Goal: Use online tool/utility: Utilize a website feature to perform a specific function

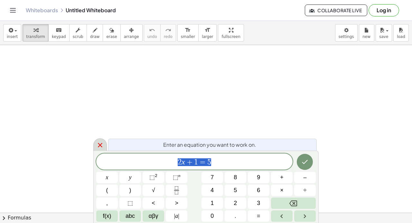
click at [99, 141] on icon at bounding box center [100, 145] width 8 height 8
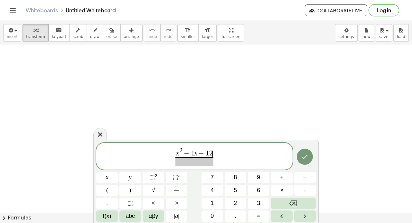
click at [194, 165] on span at bounding box center [195, 162] width 38 height 9
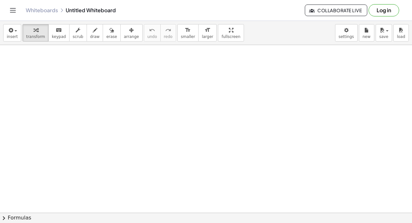
click at [91, 64] on div at bounding box center [206, 213] width 412 height 336
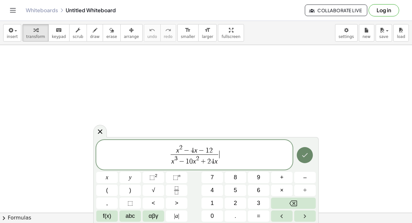
click at [310, 152] on button "Done" at bounding box center [305, 155] width 16 height 16
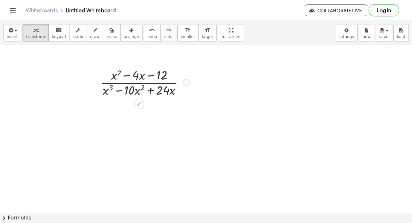
click at [140, 75] on div at bounding box center [145, 82] width 96 height 32
click at [139, 85] on div at bounding box center [145, 82] width 96 height 32
click at [137, 69] on div at bounding box center [145, 82] width 96 height 32
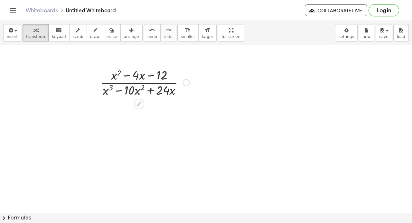
click at [137, 73] on div at bounding box center [145, 82] width 96 height 32
click at [123, 76] on div at bounding box center [145, 82] width 96 height 32
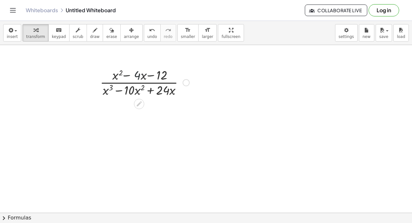
click at [123, 76] on div at bounding box center [145, 82] width 96 height 32
click at [149, 75] on div at bounding box center [145, 82] width 96 height 32
click at [151, 96] on div at bounding box center [145, 82] width 96 height 32
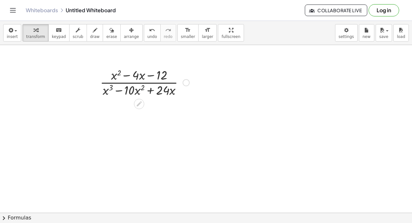
click at [124, 93] on div at bounding box center [145, 82] width 96 height 32
click at [90, 34] on span "draw" at bounding box center [95, 36] width 10 height 5
click at [142, 82] on div at bounding box center [206, 213] width 412 height 336
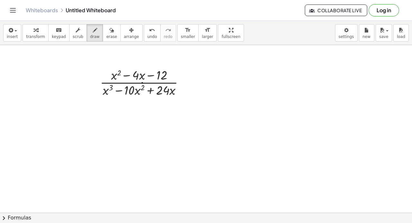
click at [142, 82] on div at bounding box center [206, 213] width 412 height 336
drag, startPoint x: 113, startPoint y: 112, endPoint x: 115, endPoint y: 120, distance: 8.1
click at [115, 120] on div at bounding box center [206, 213] width 412 height 336
drag, startPoint x: 115, startPoint y: 120, endPoint x: 120, endPoint y: 111, distance: 9.7
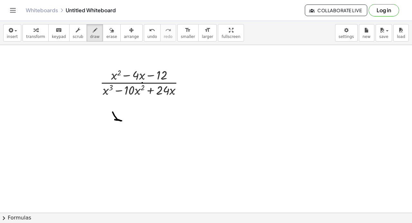
click at [120, 111] on div at bounding box center [206, 213] width 412 height 336
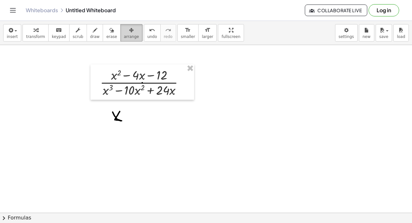
click at [124, 35] on span "arrange" at bounding box center [131, 36] width 15 height 5
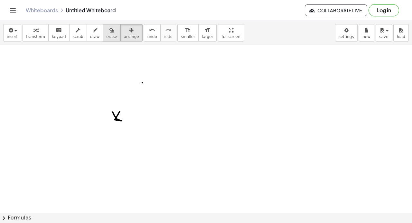
click at [106, 38] on span "erase" at bounding box center [111, 36] width 11 height 5
drag, startPoint x: 117, startPoint y: 116, endPoint x: 137, endPoint y: 69, distance: 51.8
click at [139, 72] on div at bounding box center [206, 213] width 412 height 336
click at [119, 93] on div at bounding box center [206, 213] width 412 height 336
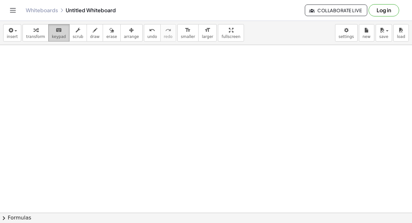
click at [56, 32] on icon "keyboard" at bounding box center [59, 30] width 6 height 8
click at [25, 33] on button "transform" at bounding box center [36, 32] width 26 height 17
click at [84, 78] on div at bounding box center [206, 213] width 412 height 336
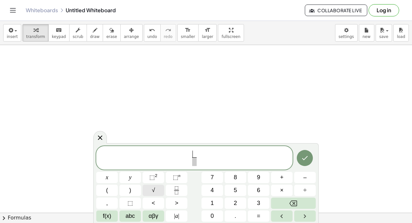
click at [149, 190] on button "√" at bounding box center [154, 190] width 22 height 11
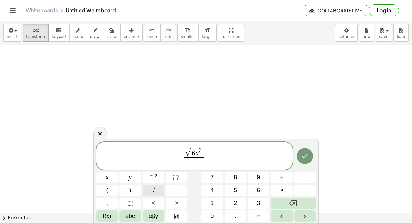
click at [155, 191] on span "√" at bounding box center [153, 190] width 3 height 9
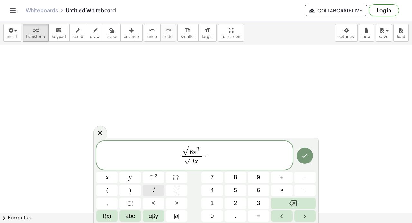
click at [156, 190] on button "√" at bounding box center [154, 190] width 22 height 11
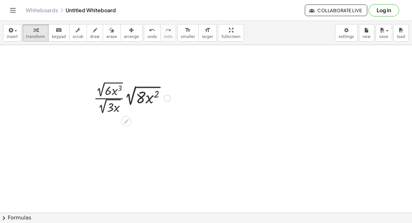
click at [124, 101] on div at bounding box center [132, 98] width 83 height 36
click at [128, 96] on div at bounding box center [132, 98] width 83 height 36
click at [145, 95] on div at bounding box center [132, 98] width 83 height 36
click at [122, 98] on div at bounding box center [132, 98] width 83 height 36
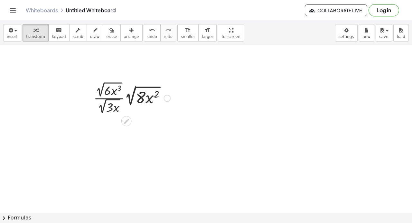
click at [122, 98] on div at bounding box center [132, 98] width 83 height 36
click at [113, 86] on div at bounding box center [132, 98] width 83 height 36
click at [113, 91] on div at bounding box center [132, 98] width 83 height 36
click at [108, 91] on div at bounding box center [132, 98] width 83 height 36
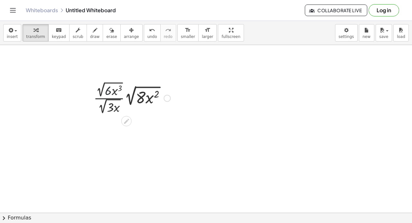
click at [111, 113] on div at bounding box center [132, 98] width 83 height 36
click at [105, 105] on div at bounding box center [132, 98] width 83 height 36
click at [112, 111] on div at bounding box center [132, 98] width 83 height 36
click at [141, 92] on div at bounding box center [132, 98] width 83 height 36
click at [124, 34] on span "arrange" at bounding box center [131, 36] width 15 height 5
